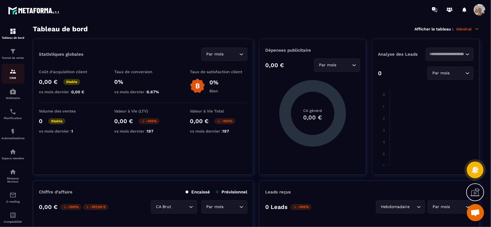
click at [12, 73] on img at bounding box center [12, 71] width 7 height 7
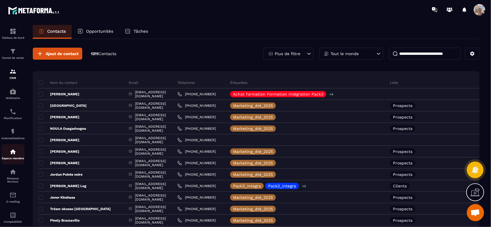
click at [16, 153] on img at bounding box center [12, 152] width 7 height 7
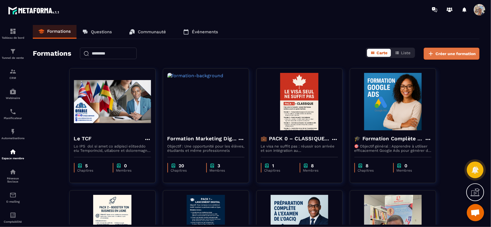
click at [452, 54] on span "Créer une formation" at bounding box center [455, 54] width 40 height 6
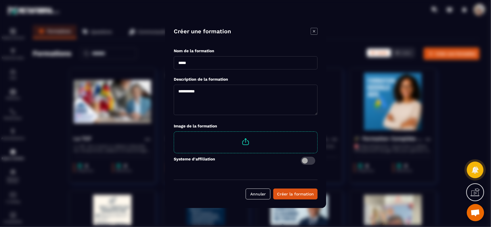
click at [313, 29] on icon "Modal window" at bounding box center [313, 31] width 7 height 7
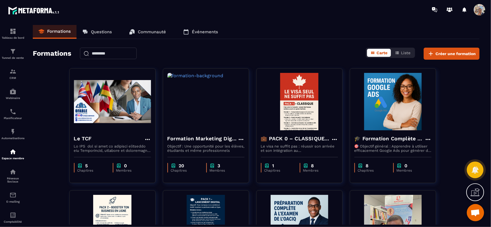
click at [103, 31] on p "Questions" at bounding box center [101, 31] width 21 height 5
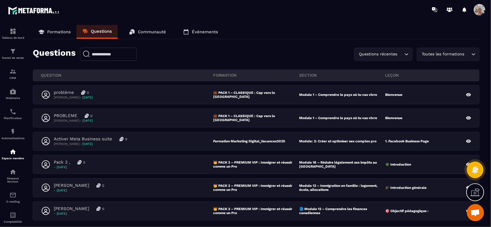
click at [147, 32] on p "Communauté" at bounding box center [152, 31] width 28 height 5
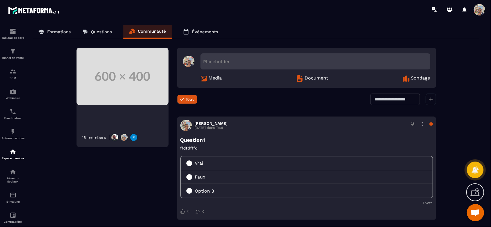
click at [98, 137] on div "16 members" at bounding box center [94, 137] width 24 height 5
click at [134, 138] on img at bounding box center [134, 138] width 8 height 8
click at [120, 137] on img at bounding box center [124, 138] width 8 height 8
click at [431, 97] on icon at bounding box center [431, 99] width 4 height 4
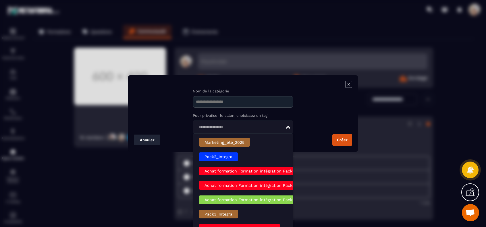
click at [291, 127] on div "Loading..." at bounding box center [243, 127] width 101 height 13
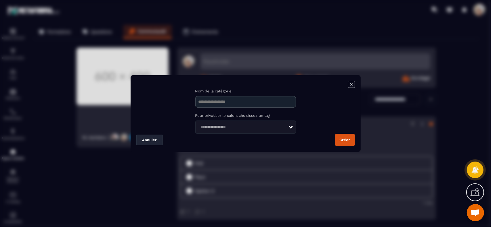
click at [291, 127] on div "Loading..." at bounding box center [245, 127] width 101 height 13
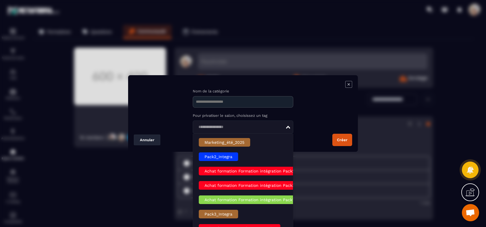
click at [291, 127] on div "Loading..." at bounding box center [243, 127] width 101 height 13
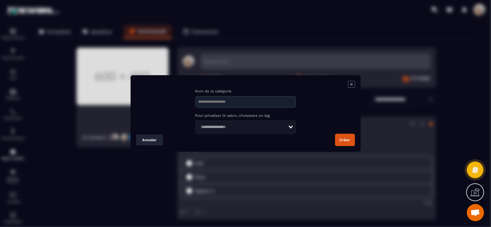
click at [291, 127] on div "Loading..." at bounding box center [245, 127] width 101 height 13
click at [351, 83] on icon "Modal window" at bounding box center [351, 84] width 7 height 7
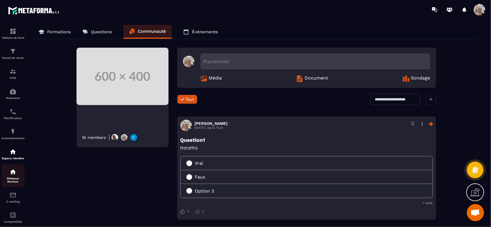
click at [14, 175] on img at bounding box center [12, 172] width 7 height 7
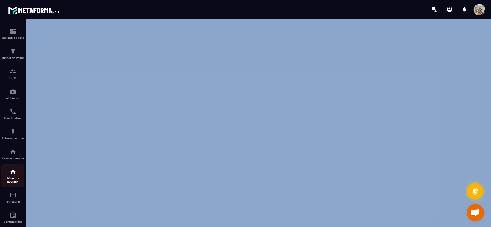
click at [15, 179] on p "Réseaux Sociaux" at bounding box center [12, 180] width 23 height 6
click at [14, 176] on img at bounding box center [12, 172] width 7 height 7
click at [14, 153] on img at bounding box center [12, 152] width 7 height 7
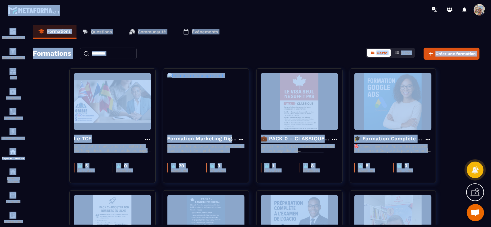
click at [262, 27] on div "Formations Questions Communauté Événements" at bounding box center [256, 32] width 446 height 14
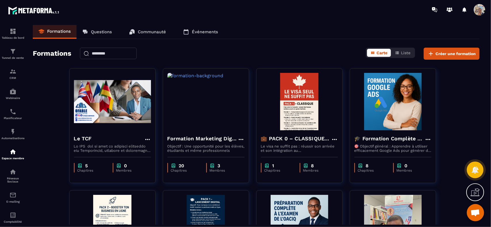
click at [135, 30] on link "Communauté" at bounding box center [147, 32] width 48 height 14
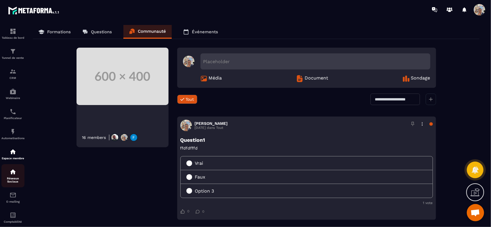
click at [13, 176] on img at bounding box center [12, 172] width 7 height 7
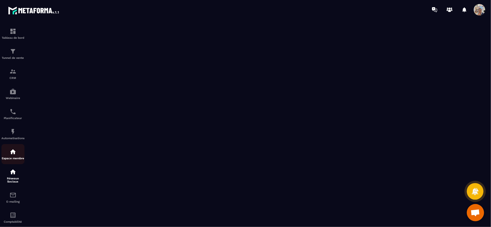
click at [11, 155] on img at bounding box center [12, 152] width 7 height 7
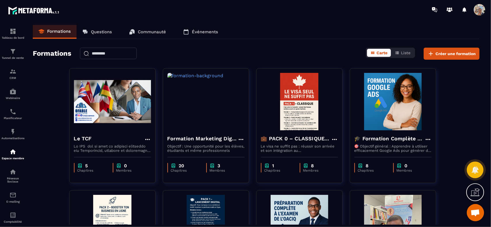
click at [141, 31] on p "Communauté" at bounding box center [152, 31] width 28 height 5
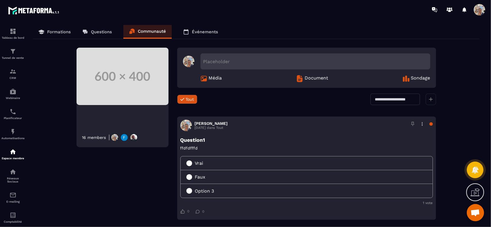
click at [236, 59] on div "Placeholder" at bounding box center [315, 61] width 230 height 16
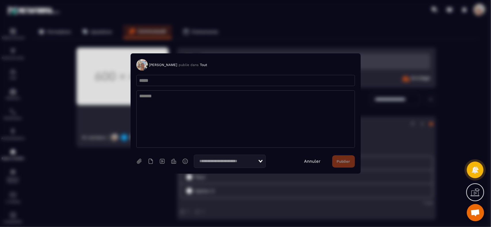
click at [314, 162] on link "Annuler" at bounding box center [312, 161] width 16 height 5
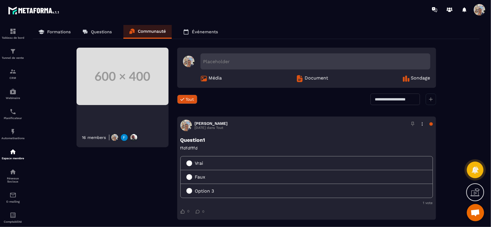
click at [431, 100] on icon at bounding box center [431, 99] width 4 height 4
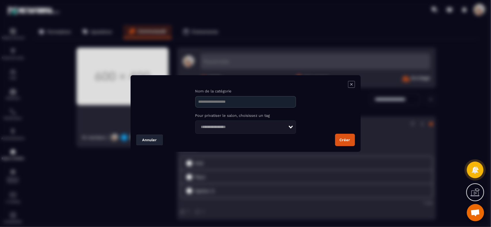
click at [258, 103] on input "Modal window" at bounding box center [245, 101] width 101 height 11
type input "*"
type input "**********"
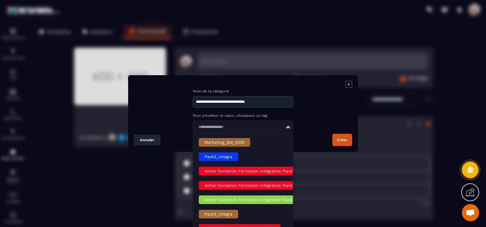
click at [291, 127] on div "Loading..." at bounding box center [243, 127] width 101 height 13
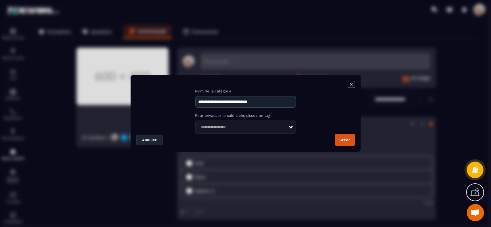
drag, startPoint x: 278, startPoint y: 101, endPoint x: 196, endPoint y: 102, distance: 81.6
click at [196, 102] on input "**********" at bounding box center [245, 101] width 101 height 11
click at [341, 141] on button "Créer" at bounding box center [345, 140] width 20 height 12
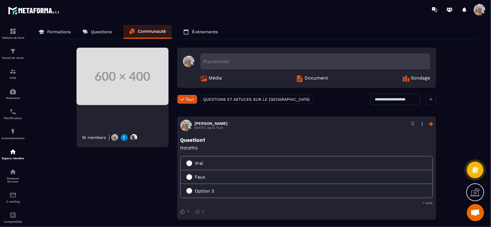
click at [379, 98] on input "text" at bounding box center [394, 99] width 49 height 11
click at [258, 98] on span "QUESTIONS ET ASTUCES SUR LE [GEOGRAPHIC_DATA]" at bounding box center [256, 99] width 106 height 5
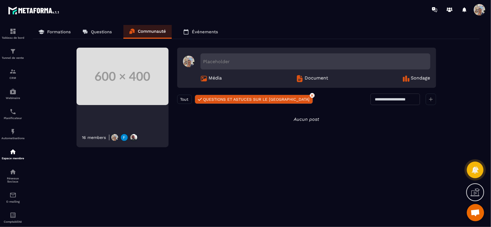
click at [258, 98] on span "QUESTIONS ET ASTUCES SUR LE [GEOGRAPHIC_DATA]" at bounding box center [256, 99] width 106 height 5
click at [306, 120] on icon "Aucun post" at bounding box center [306, 119] width 25 height 5
click at [433, 99] on div at bounding box center [430, 99] width 10 height 11
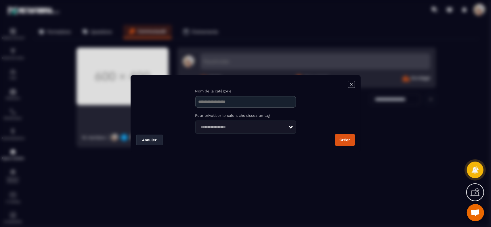
click at [350, 85] on icon "Modal window" at bounding box center [351, 84] width 7 height 7
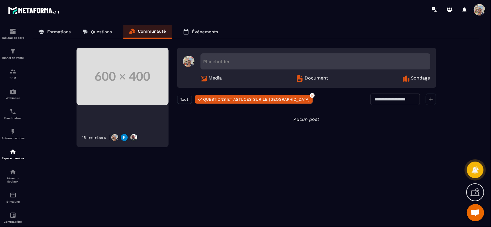
click at [101, 30] on p "Questions" at bounding box center [101, 31] width 21 height 5
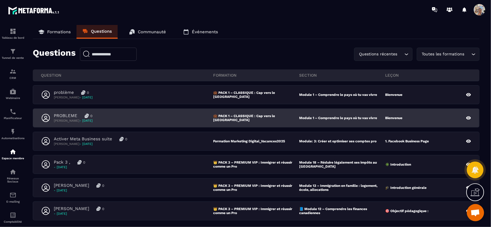
click at [93, 118] on div "PROBLEME 0" at bounding box center [73, 115] width 39 height 5
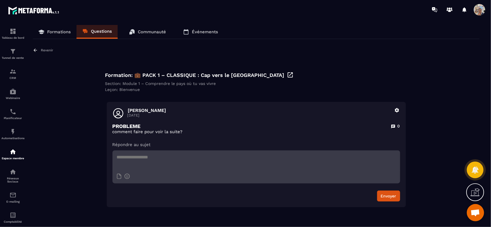
click at [105, 31] on p "Questions" at bounding box center [101, 31] width 21 height 5
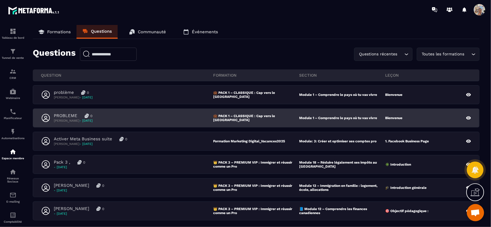
click at [85, 117] on img at bounding box center [86, 116] width 4 height 4
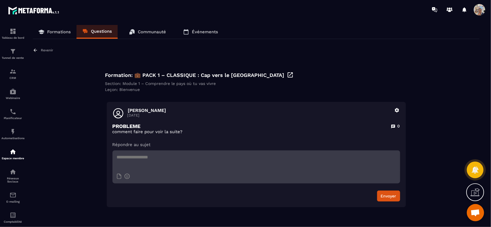
click at [96, 27] on link "Questions" at bounding box center [96, 32] width 41 height 14
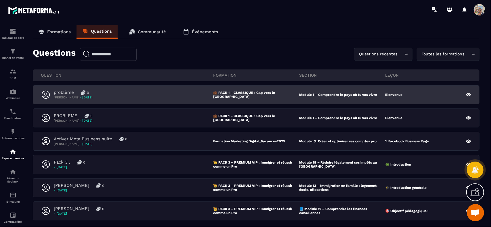
click at [91, 95] on div "problème 0" at bounding box center [73, 92] width 39 height 5
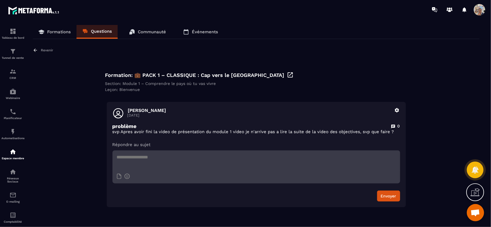
click at [127, 160] on textarea at bounding box center [255, 161] width 287 height 20
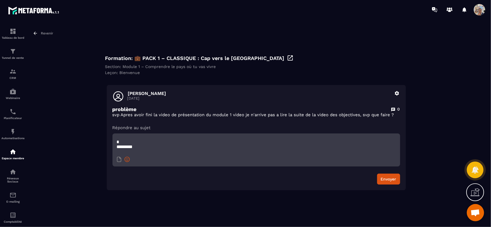
scroll to position [16, 0]
type textarea "**********"
drag, startPoint x: 276, startPoint y: 141, endPoint x: 289, endPoint y: 153, distance: 18.1
click at [289, 153] on textarea "**********" at bounding box center [255, 144] width 287 height 20
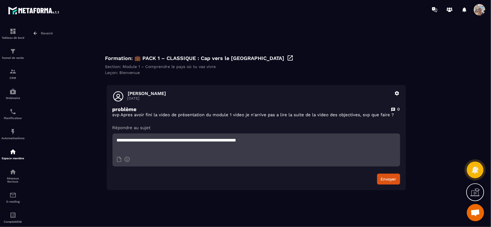
scroll to position [0, 0]
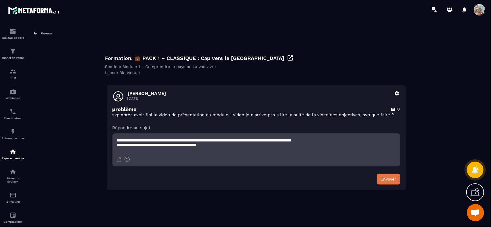
type textarea "**********"
click at [389, 180] on button "Envoyer" at bounding box center [388, 179] width 23 height 11
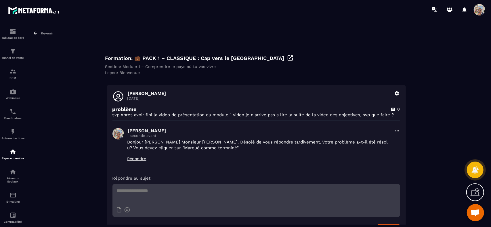
click at [36, 33] on icon at bounding box center [35, 33] width 5 height 5
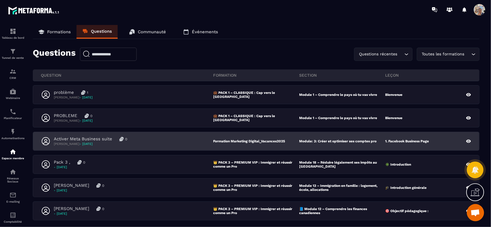
click at [77, 143] on p "[PERSON_NAME] - [DATE]" at bounding box center [90, 144] width 73 height 4
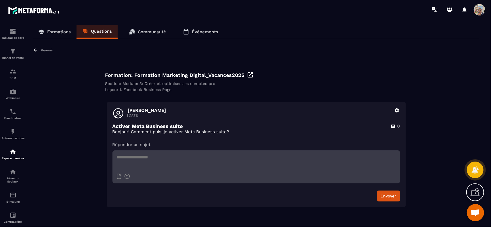
click at [161, 159] on textarea at bounding box center [255, 161] width 287 height 20
type textarea "**********"
click at [387, 195] on button "Envoyer" at bounding box center [388, 196] width 23 height 11
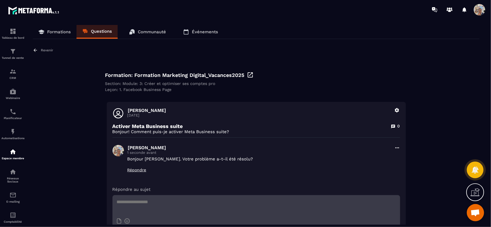
click at [147, 32] on p "Communauté" at bounding box center [152, 31] width 28 height 5
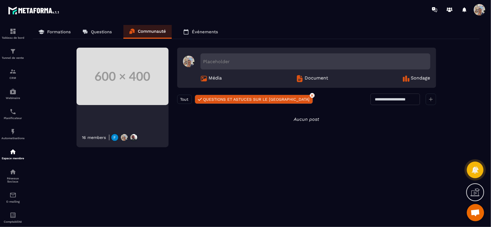
click at [217, 99] on span "QUESTIONS ET ASTUCES SUR LE [GEOGRAPHIC_DATA]" at bounding box center [256, 99] width 106 height 5
click at [310, 95] on icon at bounding box center [311, 95] width 3 height 3
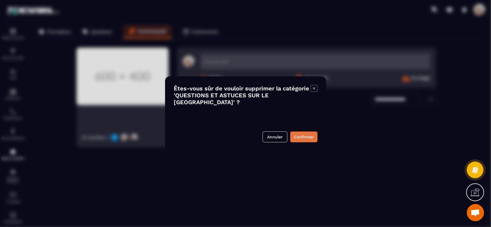
click at [299, 138] on button "Confirmer" at bounding box center [303, 137] width 27 height 11
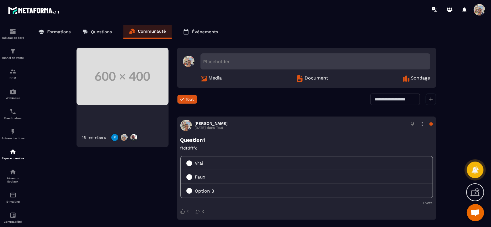
click at [431, 99] on icon at bounding box center [431, 99] width 4 height 4
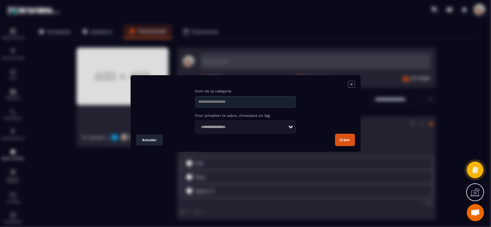
click at [351, 83] on icon "Modal window" at bounding box center [351, 84] width 7 height 7
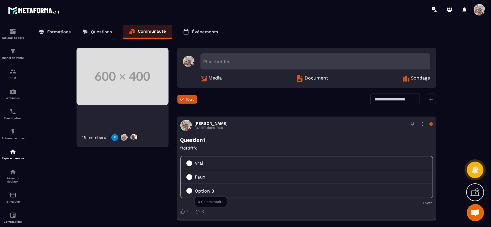
click at [197, 211] on icon at bounding box center [197, 212] width 4 height 4
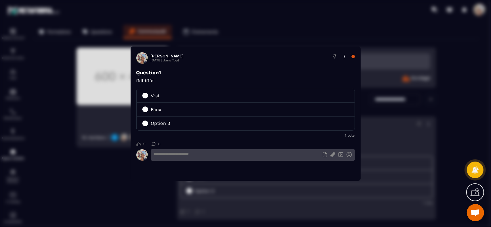
click at [235, 156] on textarea "Modal window" at bounding box center [253, 154] width 204 height 11
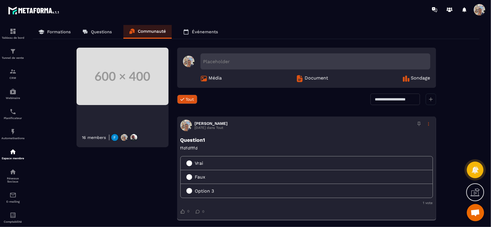
click at [429, 123] on div at bounding box center [428, 124] width 9 height 9
click at [413, 146] on div "Supprimer" at bounding box center [414, 148] width 35 height 11
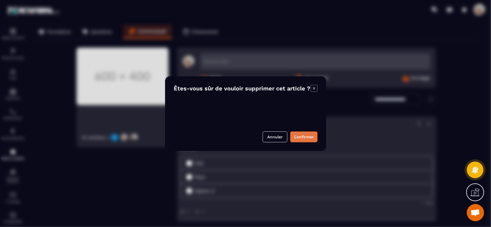
click at [303, 137] on button "Confirmer" at bounding box center [303, 137] width 27 height 11
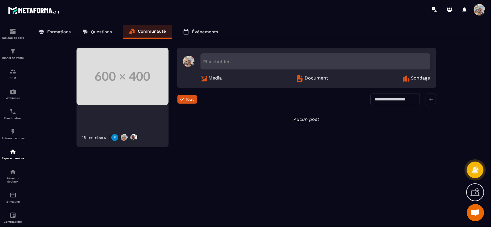
click at [198, 31] on p "Événements" at bounding box center [205, 31] width 26 height 5
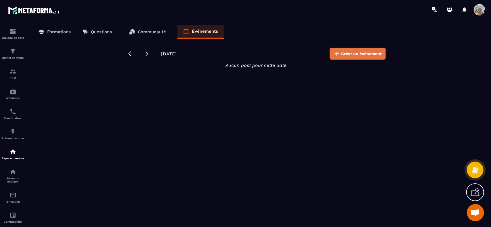
click at [353, 53] on span "Créer un évènement" at bounding box center [361, 54] width 41 height 6
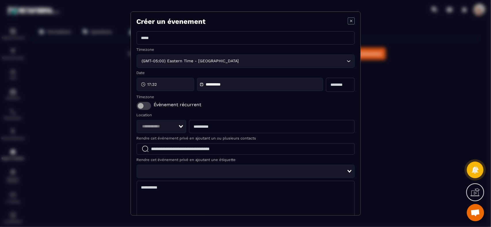
click at [347, 20] on icon "Modal window" at bounding box center [350, 21] width 7 height 7
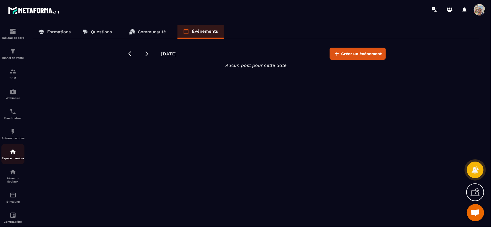
click at [11, 153] on img at bounding box center [12, 152] width 7 height 7
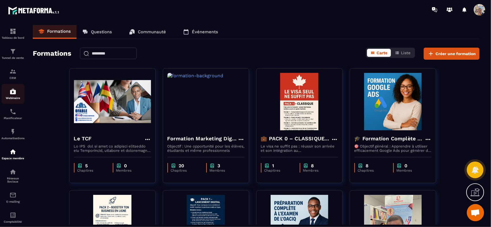
click at [15, 94] on img at bounding box center [12, 91] width 7 height 7
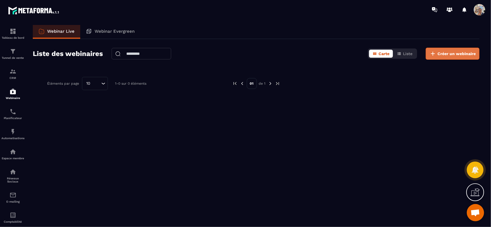
click at [436, 52] on icon at bounding box center [432, 53] width 7 height 7
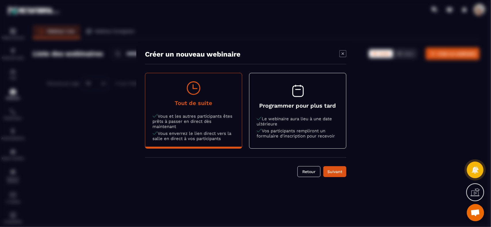
click at [201, 99] on button "Tout de suite Vous et les autres participants êtes prêts à passer en direct dès…" at bounding box center [193, 110] width 97 height 75
click at [335, 170] on div "Suivant" at bounding box center [335, 172] width 16 height 6
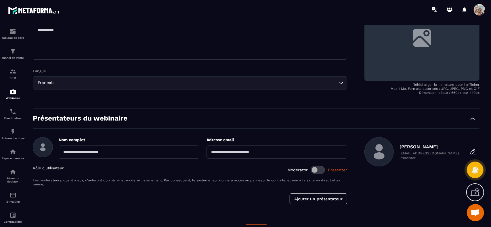
scroll to position [99, 0]
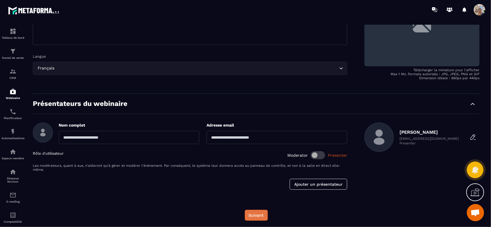
click at [254, 214] on button "Suivant" at bounding box center [256, 215] width 23 height 11
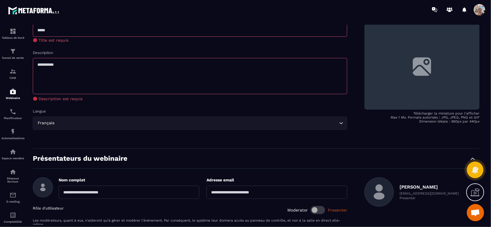
scroll to position [46, 0]
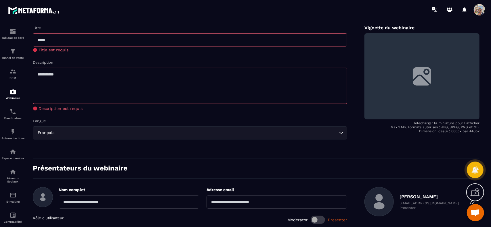
click at [121, 41] on input "text" at bounding box center [190, 39] width 314 height 13
type input "*****"
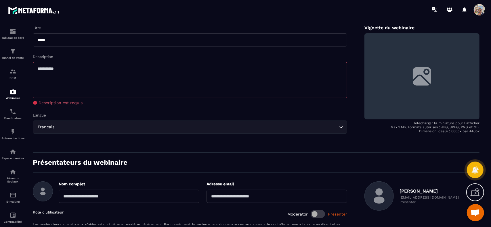
click at [114, 80] on textarea at bounding box center [190, 80] width 314 height 36
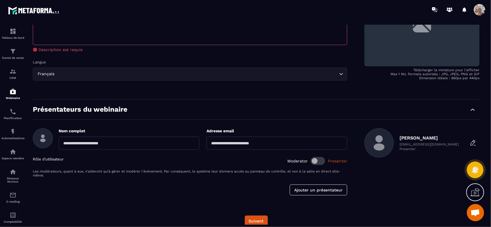
scroll to position [105, 0]
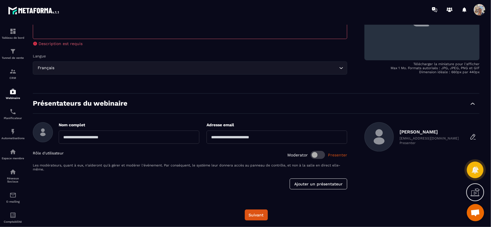
type textarea "*****"
click at [133, 138] on input "text" at bounding box center [129, 137] width 141 height 13
type input "**********"
click at [314, 152] on span at bounding box center [317, 155] width 14 height 8
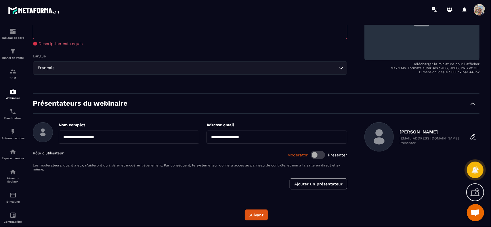
click at [322, 154] on span at bounding box center [317, 155] width 14 height 8
click at [258, 214] on button "Suivant" at bounding box center [256, 215] width 23 height 11
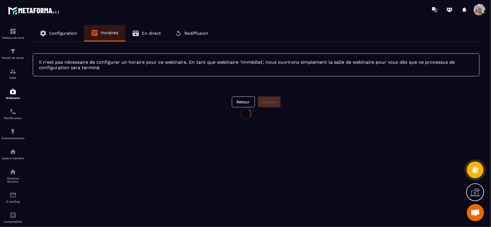
scroll to position [0, 0]
click at [271, 99] on button "Suivant" at bounding box center [269, 102] width 23 height 11
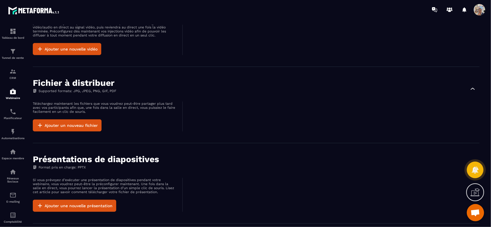
scroll to position [234, 0]
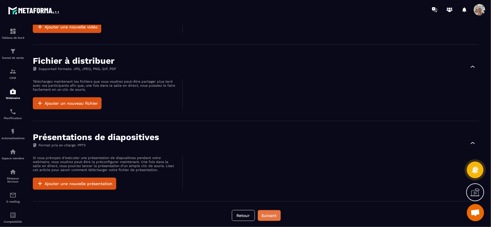
click at [263, 214] on button "Suivant" at bounding box center [269, 215] width 23 height 11
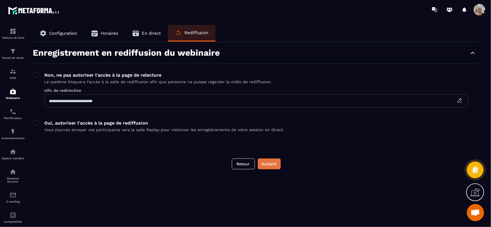
click at [263, 163] on button "Suivant" at bounding box center [269, 164] width 23 height 11
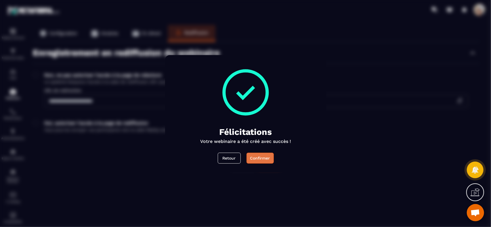
click at [261, 155] on div "Confirmer" at bounding box center [260, 158] width 20 height 6
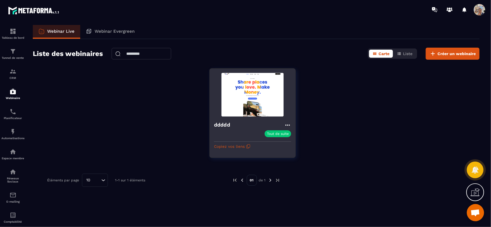
click at [275, 133] on p "Tout de suite" at bounding box center [278, 134] width 22 height 4
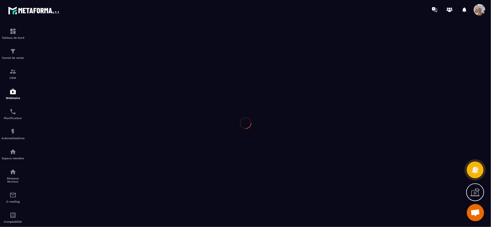
type input "*****"
type textarea "*****"
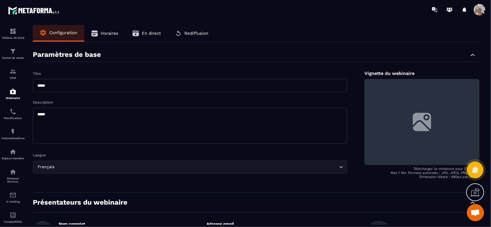
click at [150, 34] on span "En direct" at bounding box center [151, 33] width 19 height 5
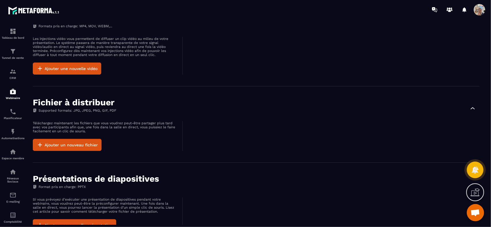
scroll to position [234, 0]
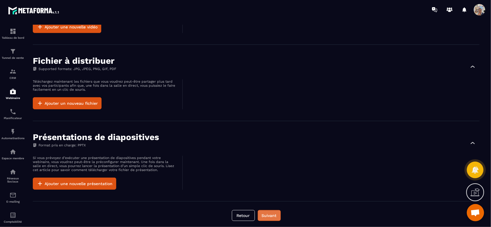
click at [266, 214] on button "Suivant" at bounding box center [269, 215] width 23 height 11
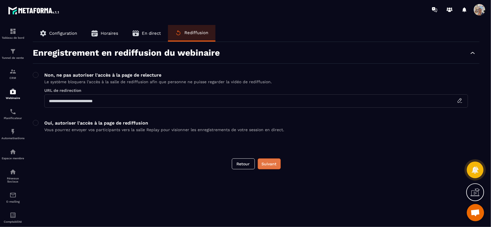
scroll to position [0, 0]
click at [35, 122] on span at bounding box center [36, 123] width 6 height 6
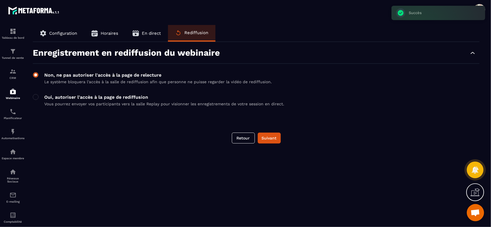
click at [35, 74] on span at bounding box center [36, 75] width 6 height 6
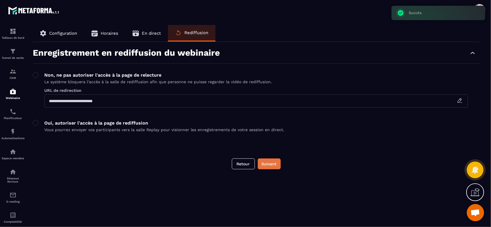
click at [271, 164] on button "Suivant" at bounding box center [269, 164] width 23 height 11
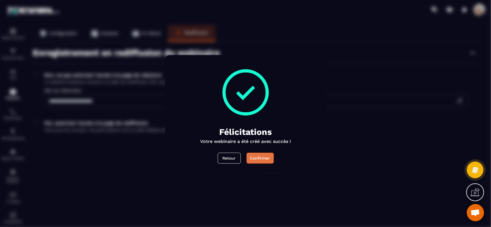
click at [262, 158] on div "Confirmer" at bounding box center [260, 158] width 20 height 6
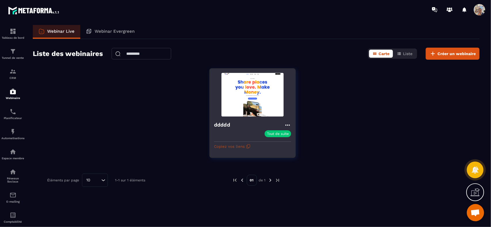
click at [245, 147] on button "Copiez vos liens" at bounding box center [232, 146] width 36 height 9
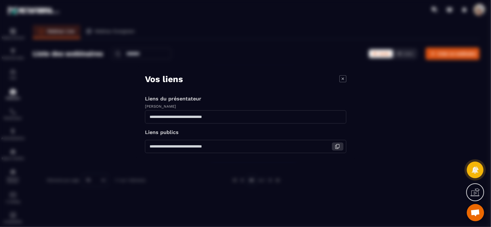
click at [337, 147] on icon "Modal window" at bounding box center [337, 146] width 5 height 5
click at [344, 77] on icon "Modal window" at bounding box center [342, 78] width 7 height 7
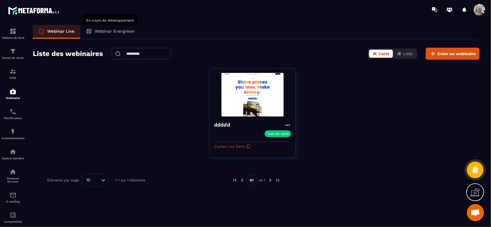
click at [102, 31] on p "Webinar Evergreen" at bounding box center [115, 31] width 40 height 5
click at [103, 31] on p "Webinar Evergreen" at bounding box center [115, 31] width 40 height 5
click at [63, 32] on p "Webinar Live" at bounding box center [60, 31] width 27 height 5
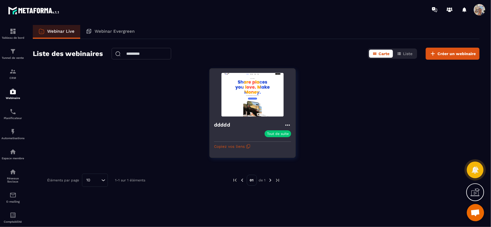
click at [287, 123] on icon at bounding box center [287, 125] width 7 height 7
click at [251, 99] on img at bounding box center [252, 95] width 77 height 44
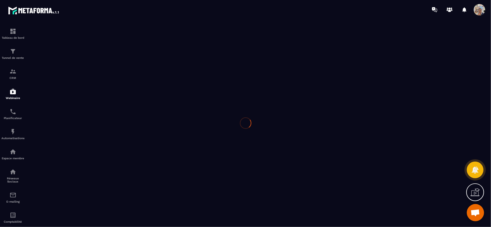
type input "*****"
type textarea "*****"
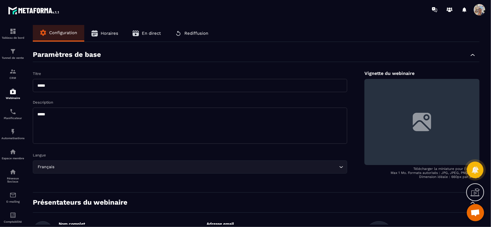
click at [107, 33] on span "Horaires" at bounding box center [110, 33] width 18 height 5
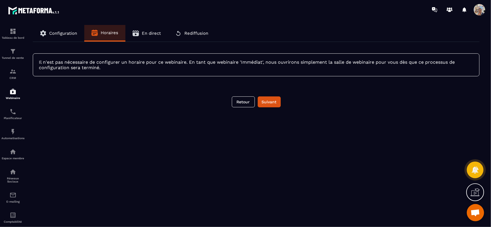
click at [141, 34] on button "En direct" at bounding box center [146, 33] width 43 height 17
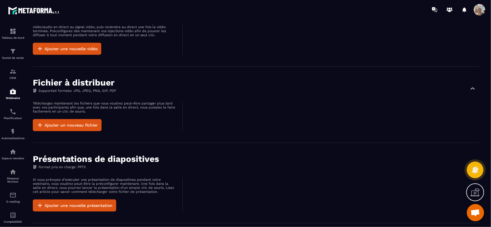
scroll to position [234, 0]
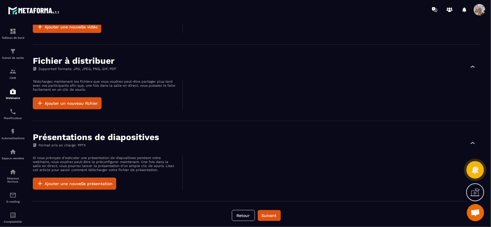
click at [475, 170] on icon at bounding box center [474, 170] width 8 height 8
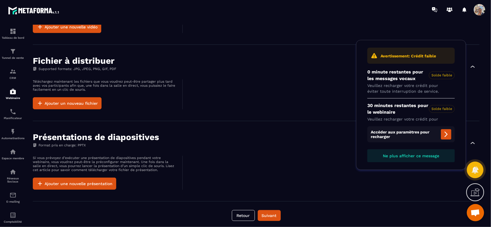
click at [444, 134] on icon at bounding box center [445, 134] width 7 height 7
